Goal: Task Accomplishment & Management: Use online tool/utility

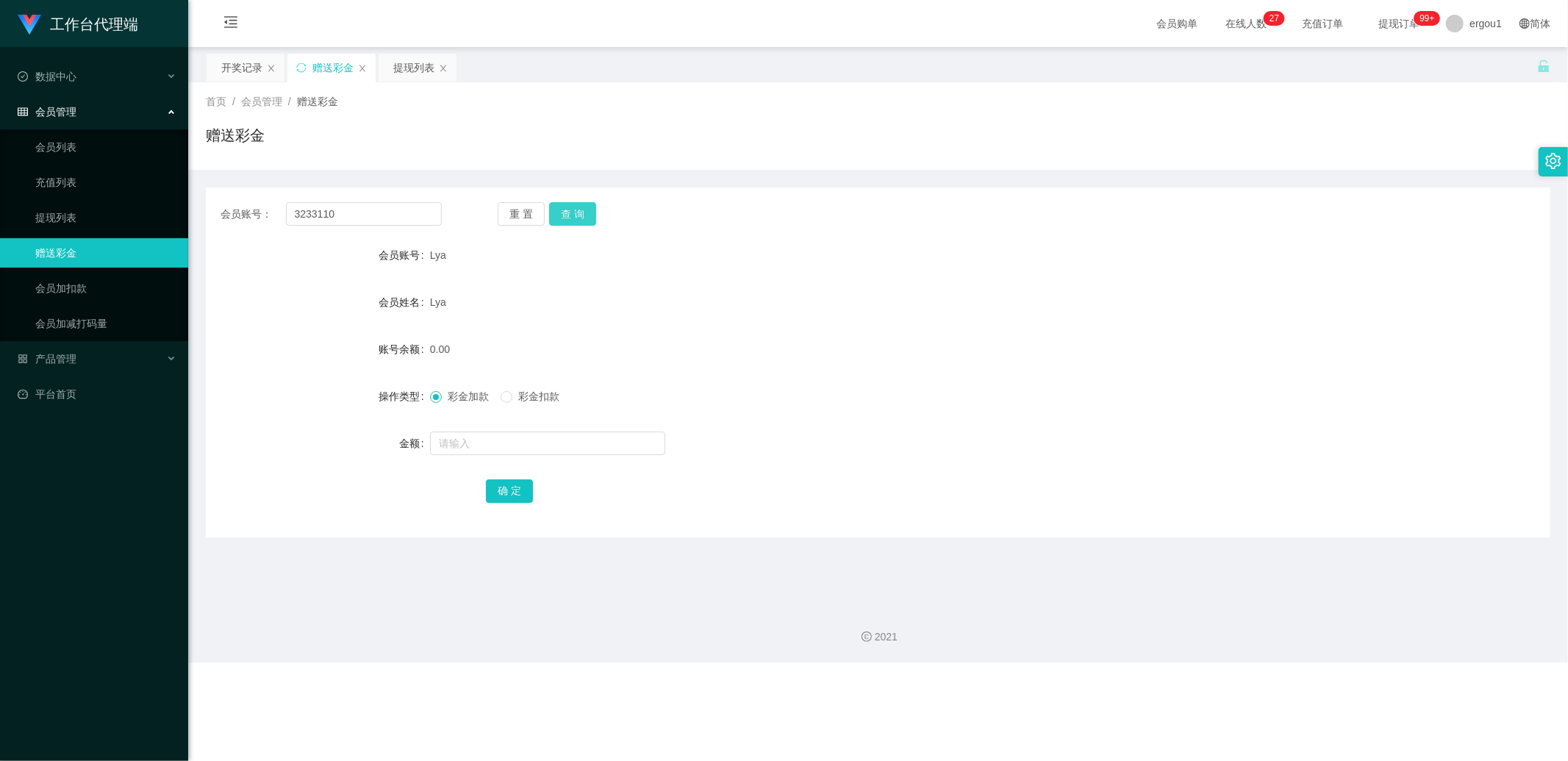
type input "3233110"
click at [575, 212] on button "查 询" at bounding box center [573, 214] width 47 height 24
click at [468, 435] on input "text" at bounding box center [547, 443] width 235 height 24
type input "100"
click at [513, 486] on button "确 定" at bounding box center [509, 490] width 47 height 24
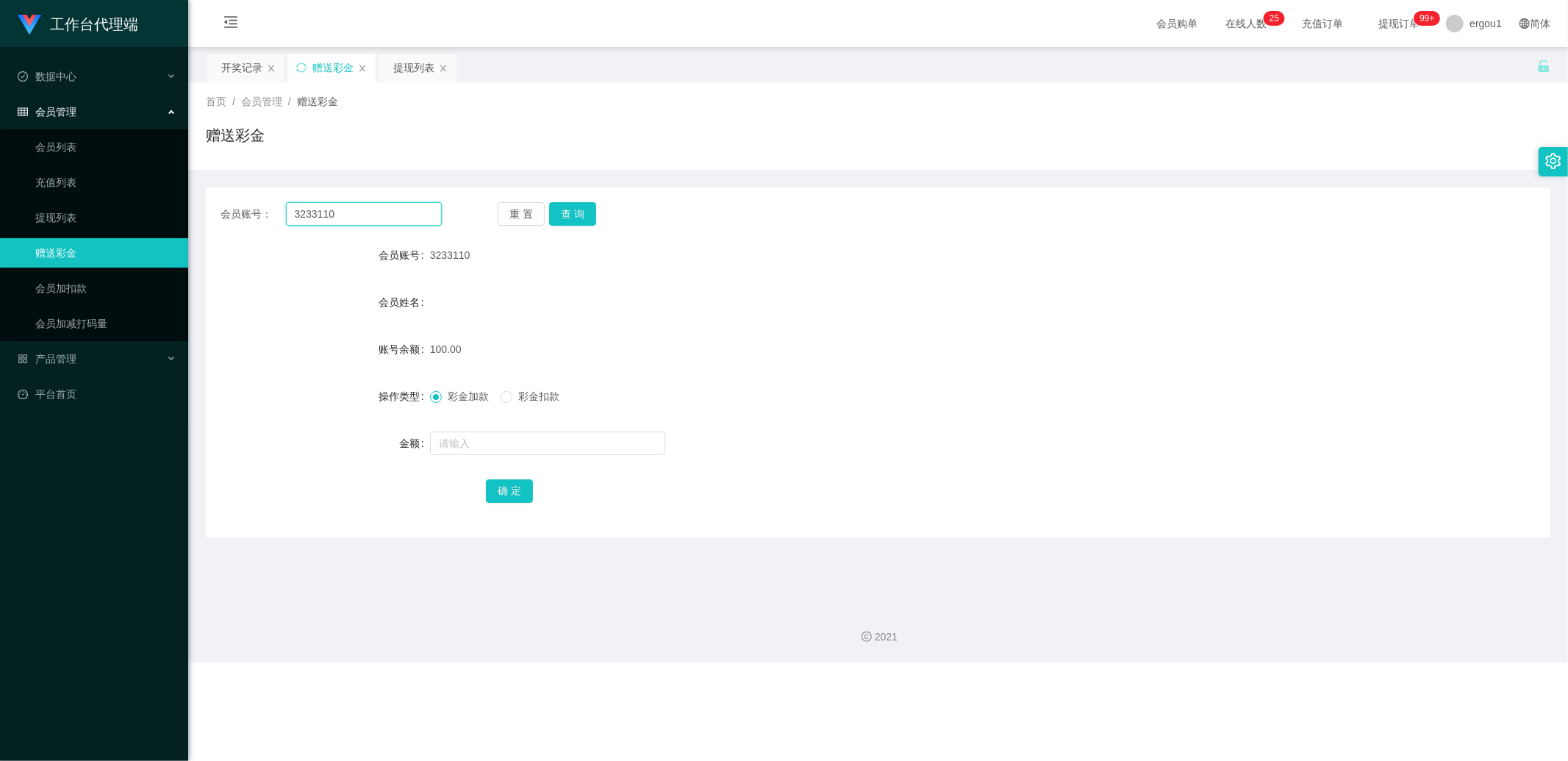
click at [347, 219] on input "3233110" at bounding box center [364, 214] width 156 height 24
click at [347, 219] on input "3233110" at bounding box center [364, 214] width 156 height 24
click at [562, 214] on button "查 询" at bounding box center [573, 214] width 47 height 24
click at [250, 69] on div "开奖记录" at bounding box center [241, 68] width 41 height 28
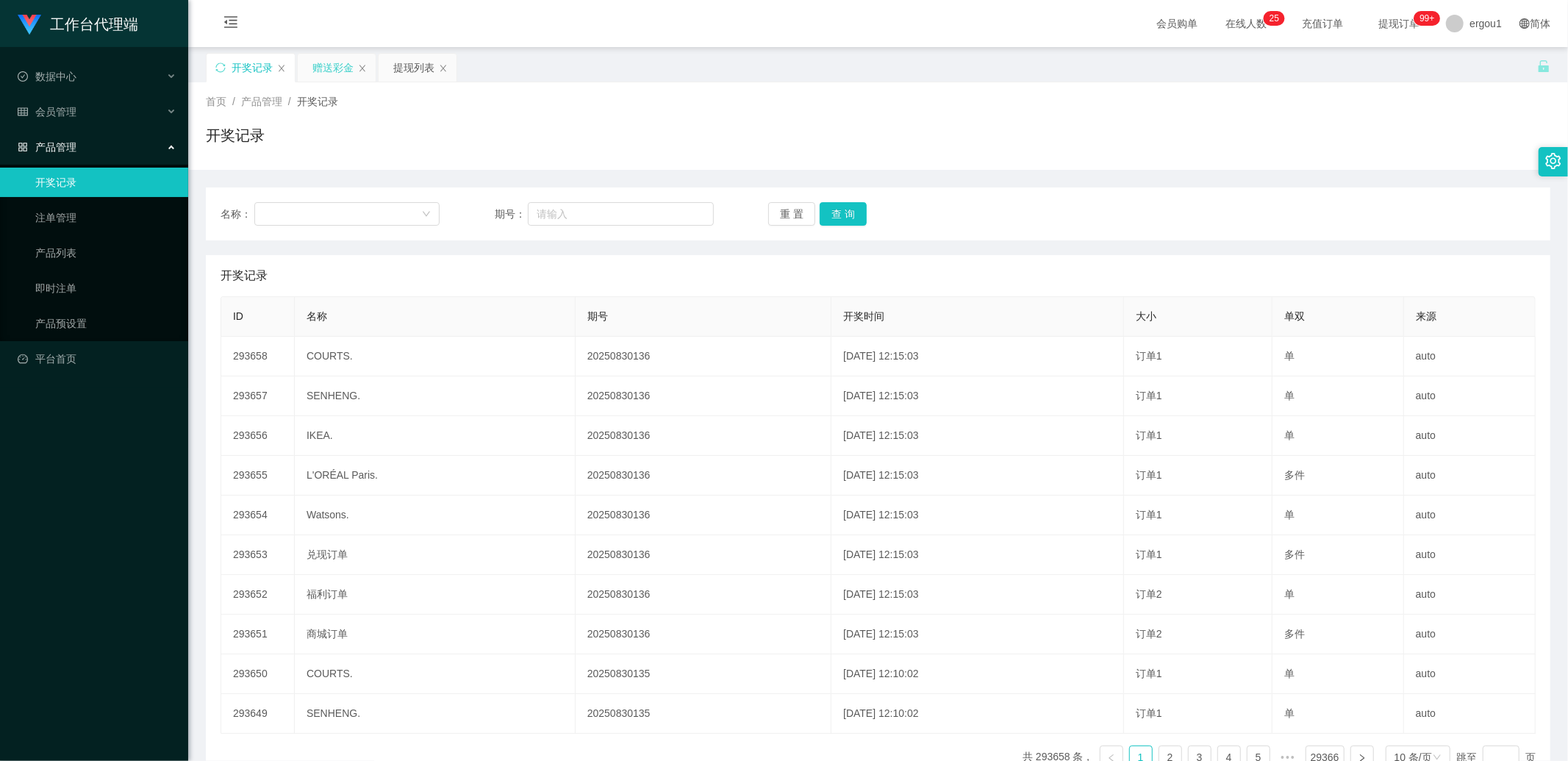
drag, startPoint x: 328, startPoint y: 70, endPoint x: 354, endPoint y: 74, distance: 26.3
click at [328, 70] on div "赠送彩金" at bounding box center [332, 68] width 41 height 28
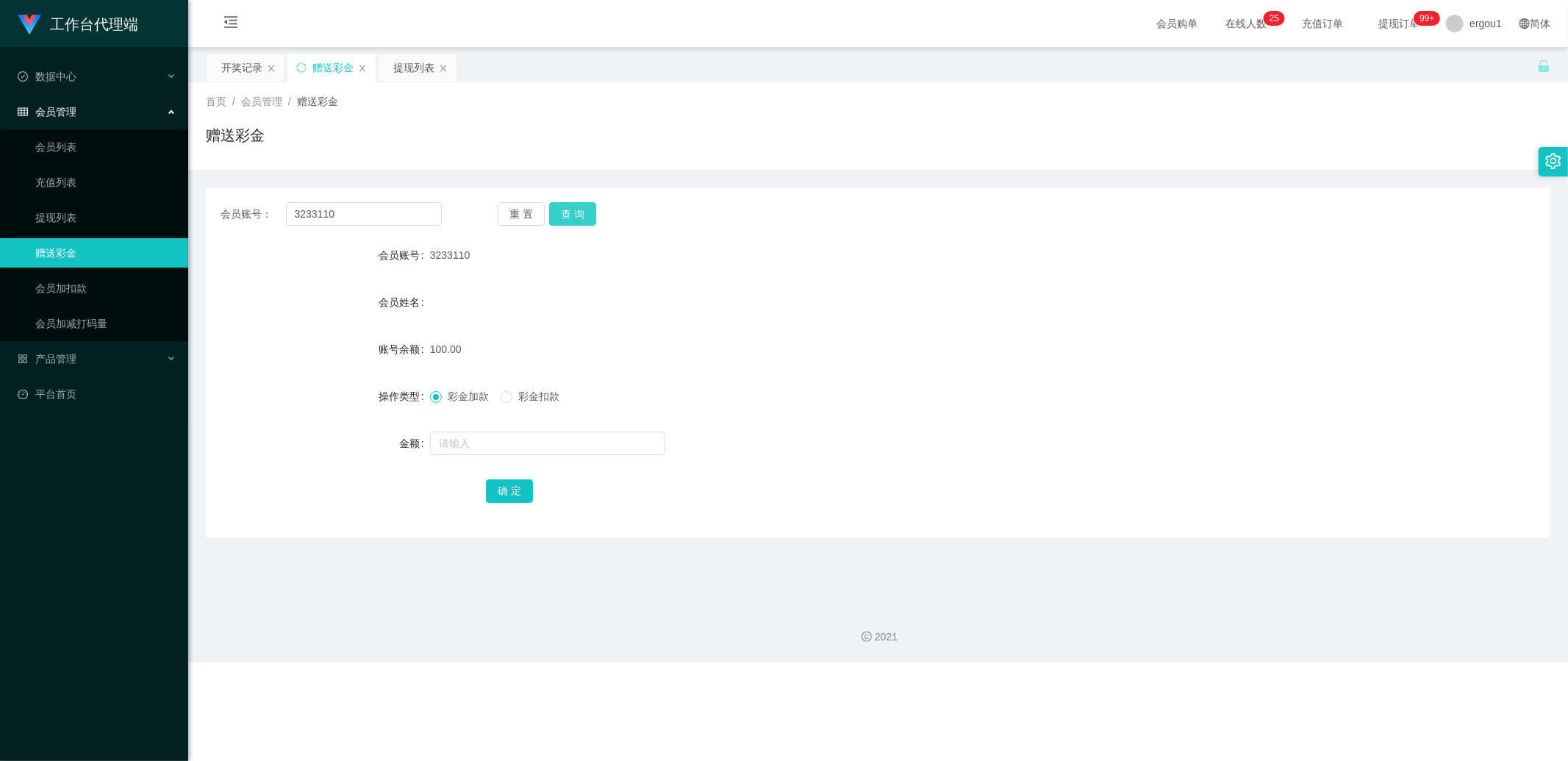
click at [583, 221] on button "查 询" at bounding box center [573, 214] width 47 height 24
click at [584, 210] on button "查 询" at bounding box center [573, 214] width 47 height 24
click at [582, 208] on button "查 询" at bounding box center [573, 214] width 47 height 24
click at [395, 67] on div "提现列表" at bounding box center [413, 68] width 41 height 28
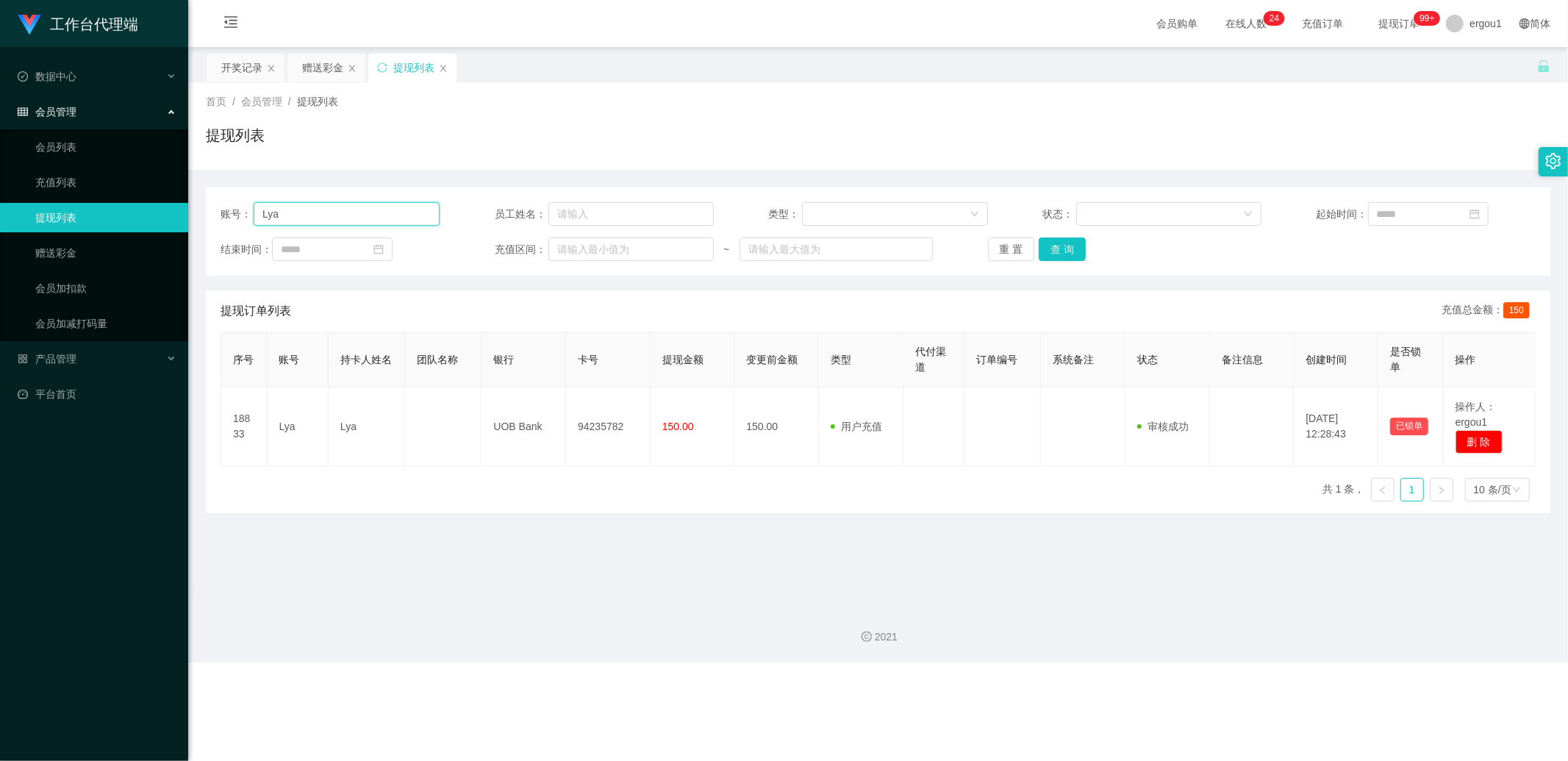
click at [291, 209] on input "Lya" at bounding box center [347, 214] width 186 height 24
click at [292, 209] on input "Lya" at bounding box center [347, 214] width 186 height 24
paste input "pay now 83877056 fanzhe 25"
type input "Lyapay now 83877056 fanzhe 25"
click at [341, 63] on div "赠送彩金" at bounding box center [322, 68] width 41 height 28
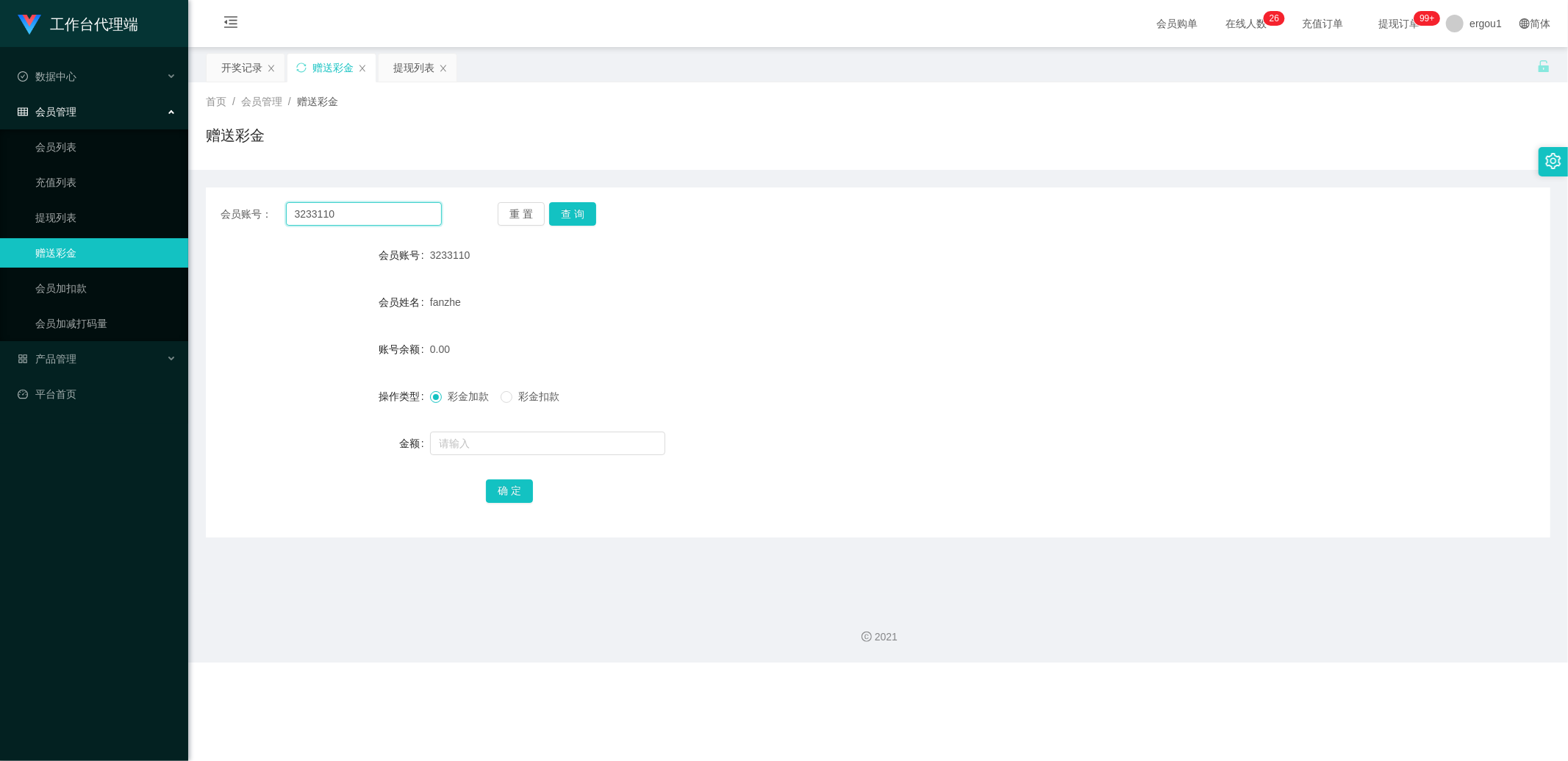
click at [314, 212] on input "3233110" at bounding box center [364, 214] width 156 height 24
type input "cc"
click at [409, 57] on div "提现列表" at bounding box center [413, 68] width 41 height 28
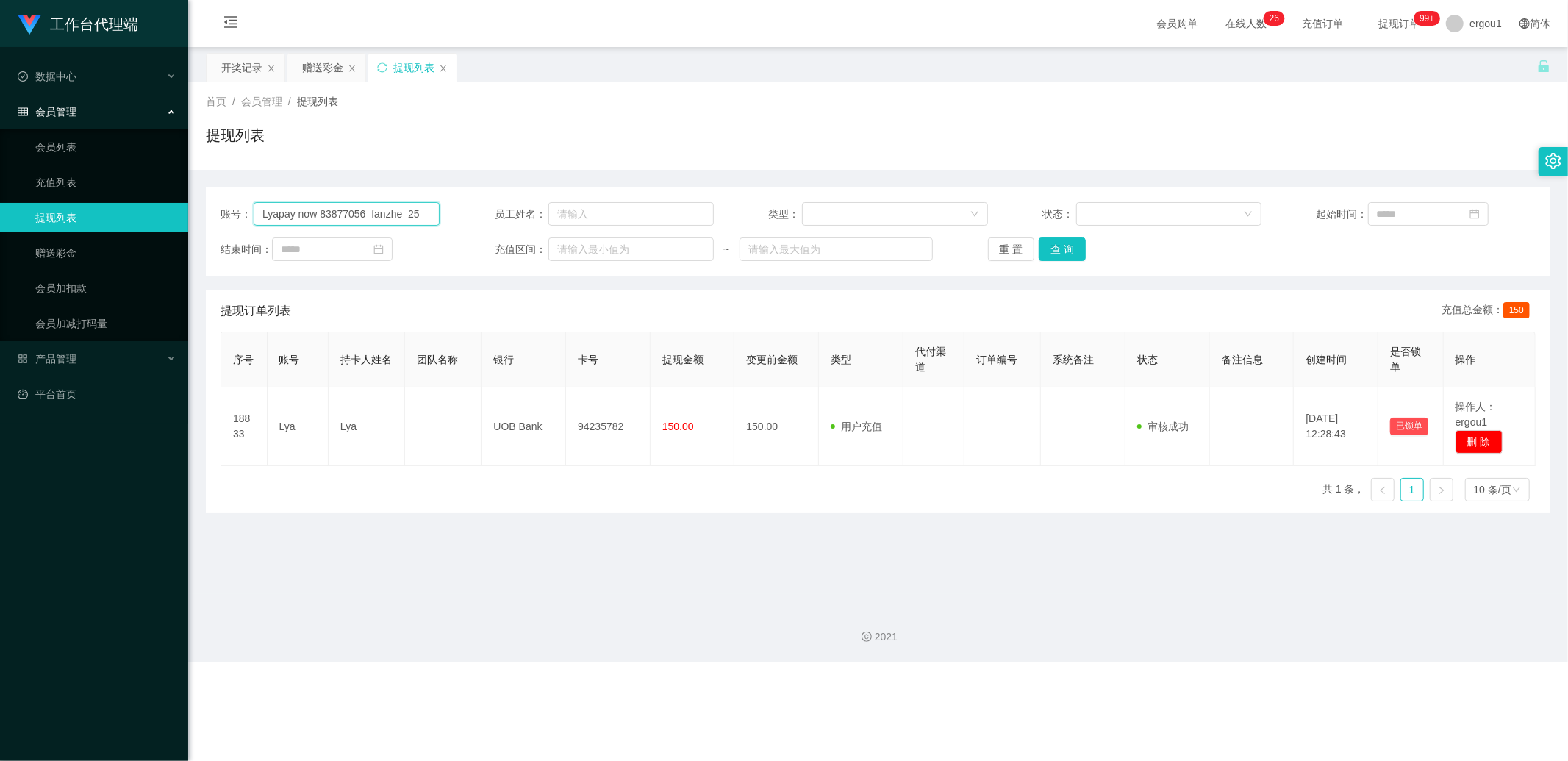
click at [316, 215] on input "Lyapay now 83877056 fanzhe 25" at bounding box center [347, 214] width 186 height 24
paste input "3233110"
type input "3233110"
click at [1055, 252] on button "查 询" at bounding box center [1062, 249] width 47 height 24
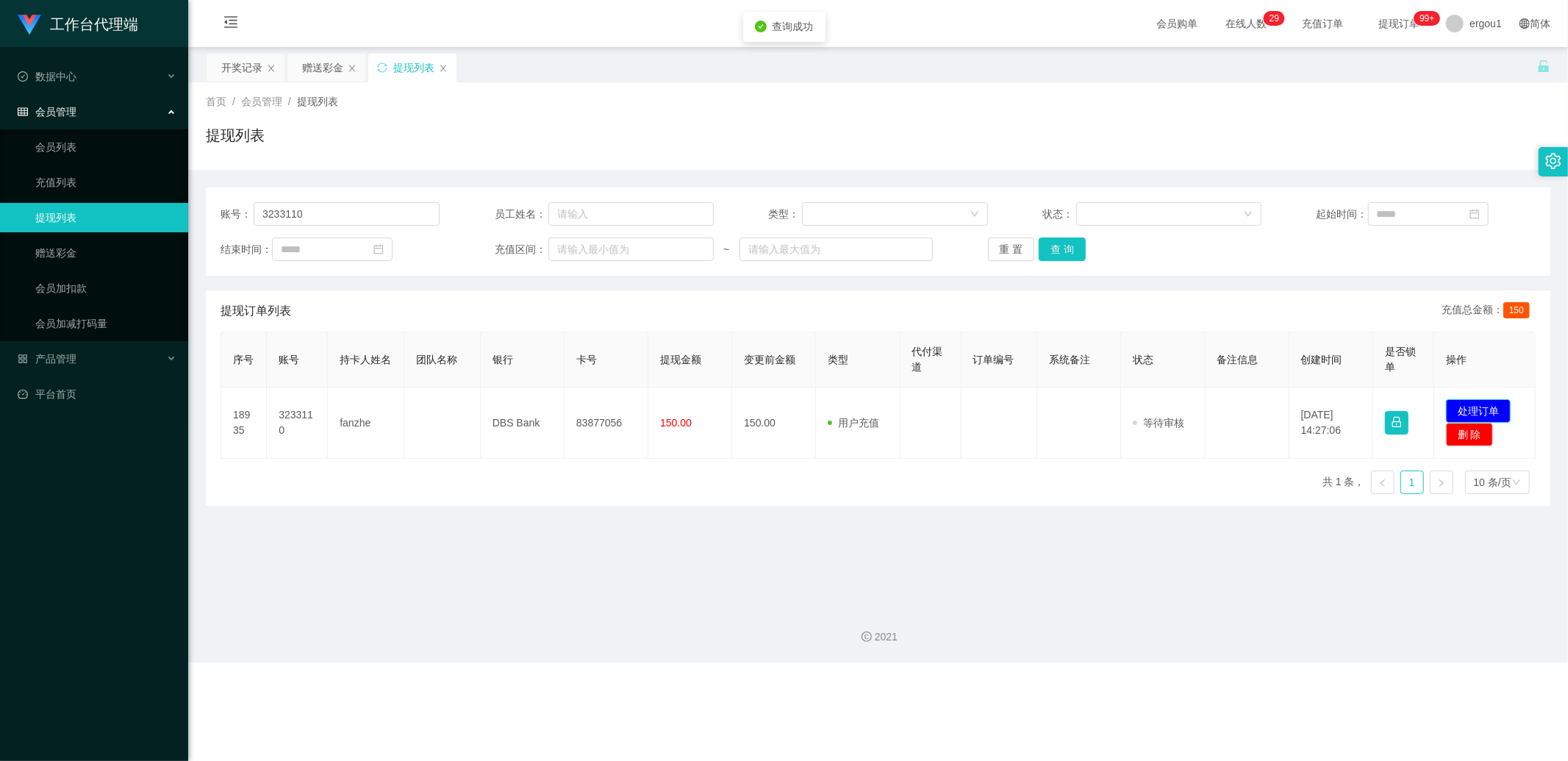
drag, startPoint x: 1484, startPoint y: 403, endPoint x: 1463, endPoint y: 403, distance: 21.0
click at [1484, 403] on button "处理订单" at bounding box center [1478, 411] width 64 height 24
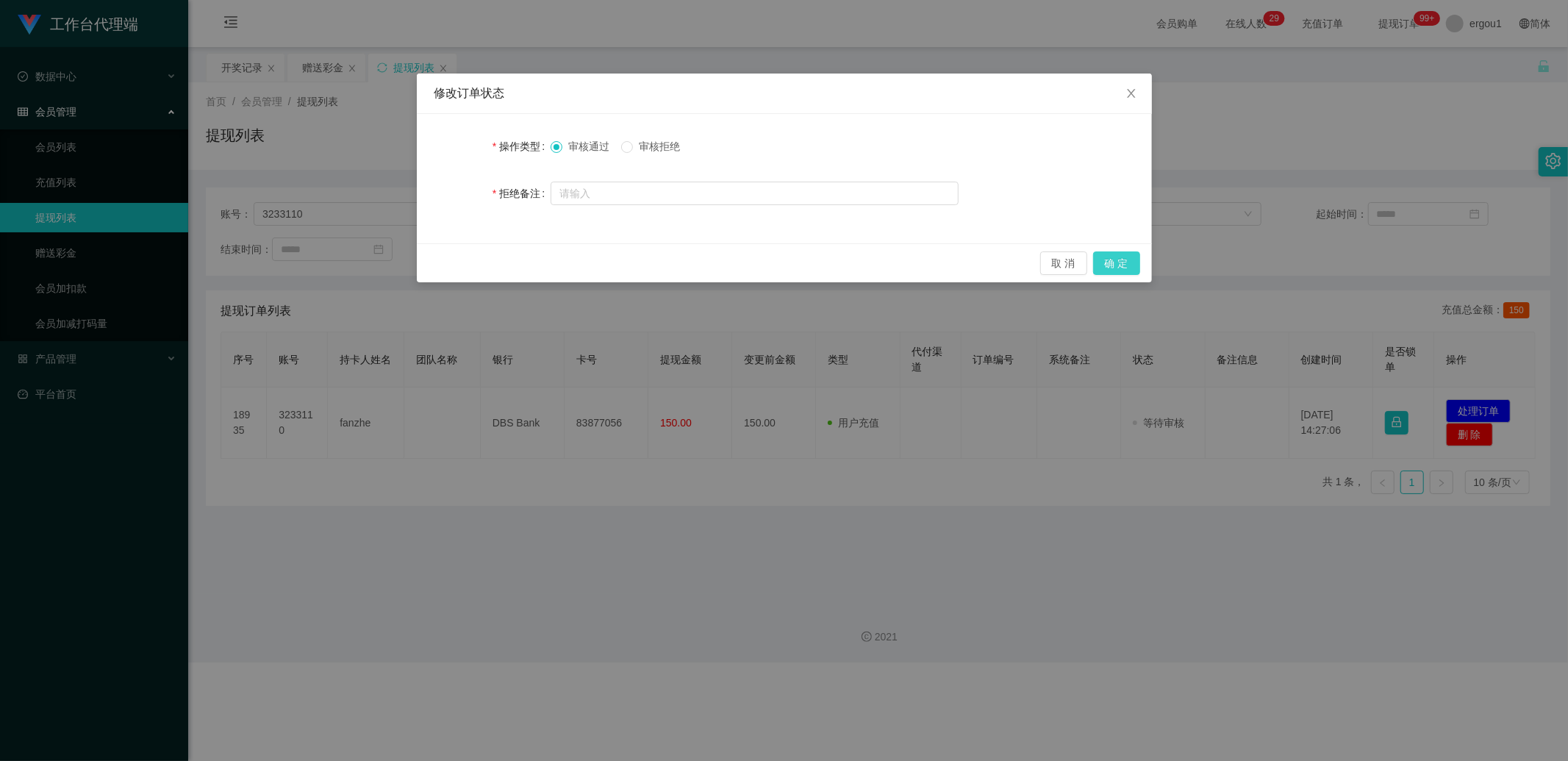
click at [1129, 262] on button "确 定" at bounding box center [1117, 263] width 47 height 24
